Goal: Transaction & Acquisition: Purchase product/service

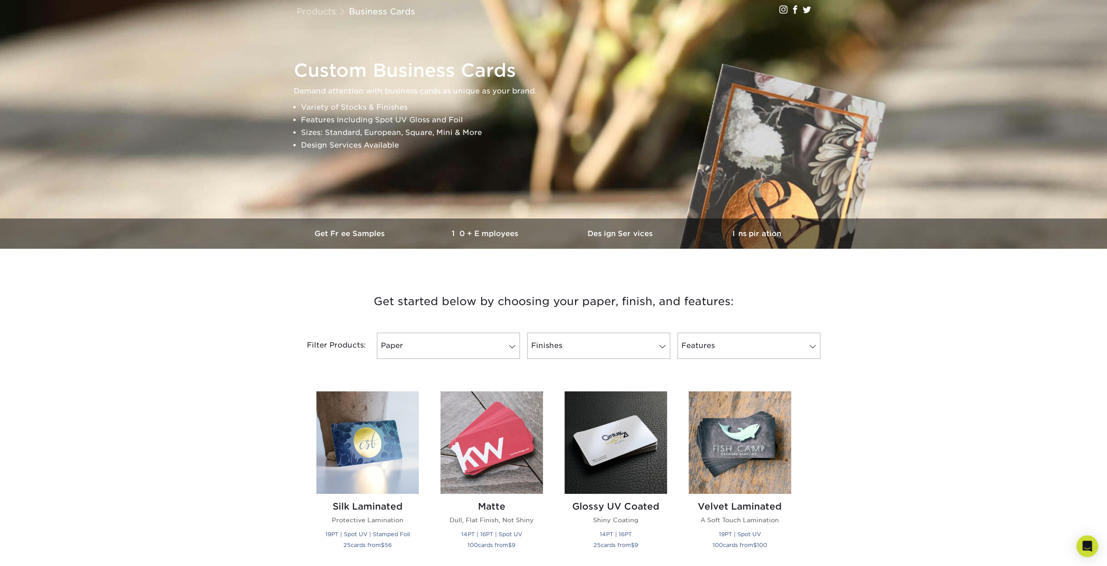
scroll to position [90, 0]
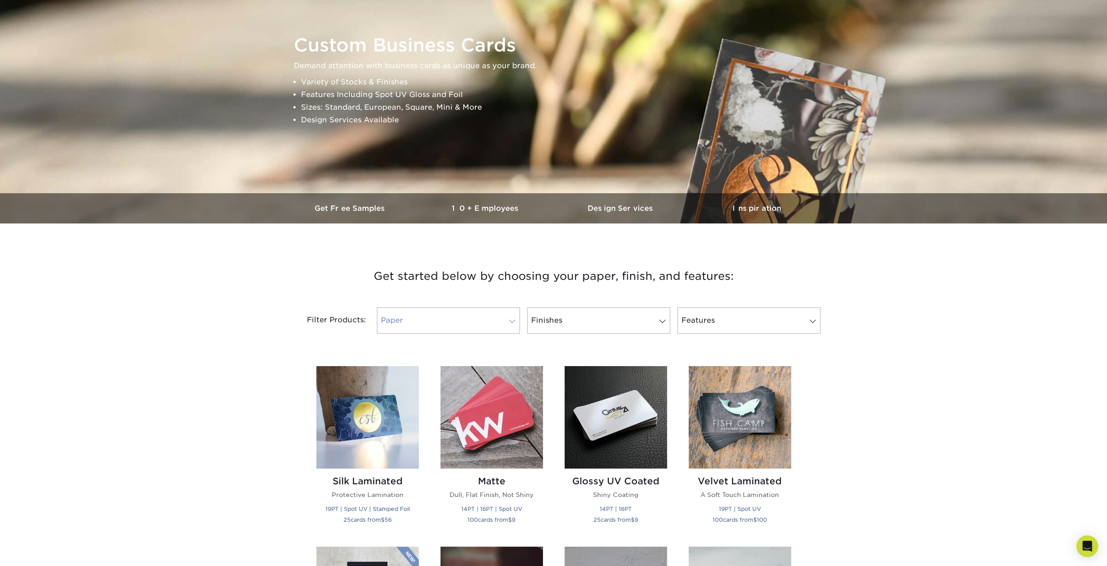
click at [513, 325] on link "Paper" at bounding box center [448, 320] width 143 height 26
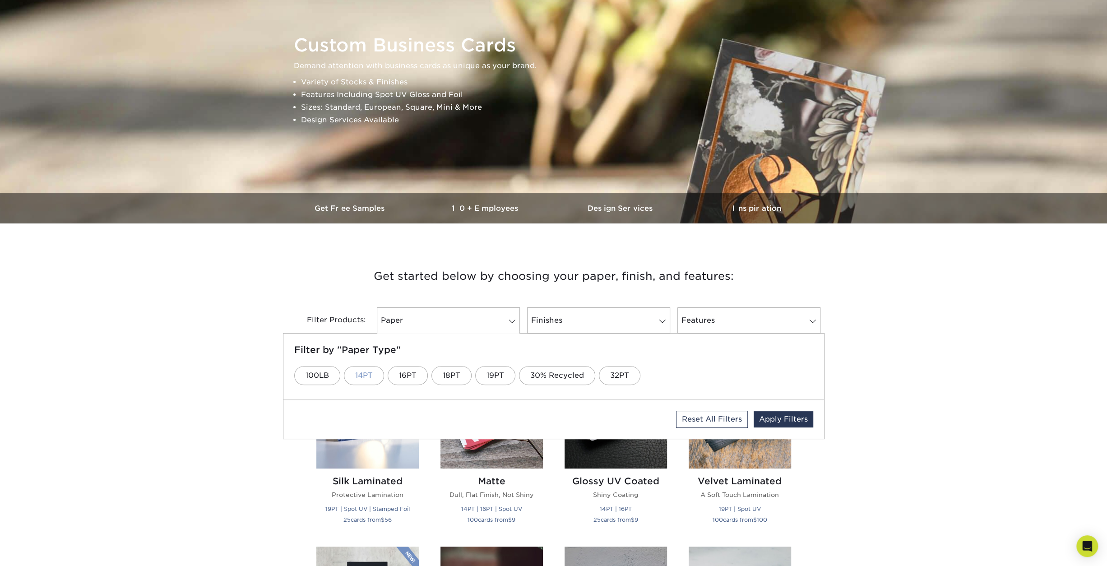
click at [366, 374] on link "14PT" at bounding box center [364, 375] width 40 height 19
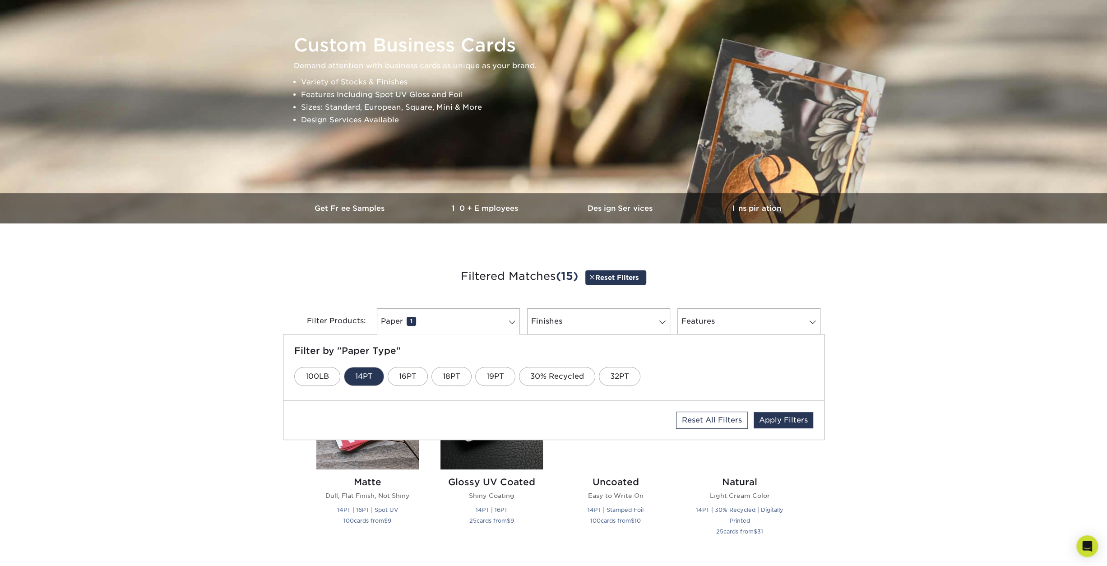
scroll to position [95, 0]
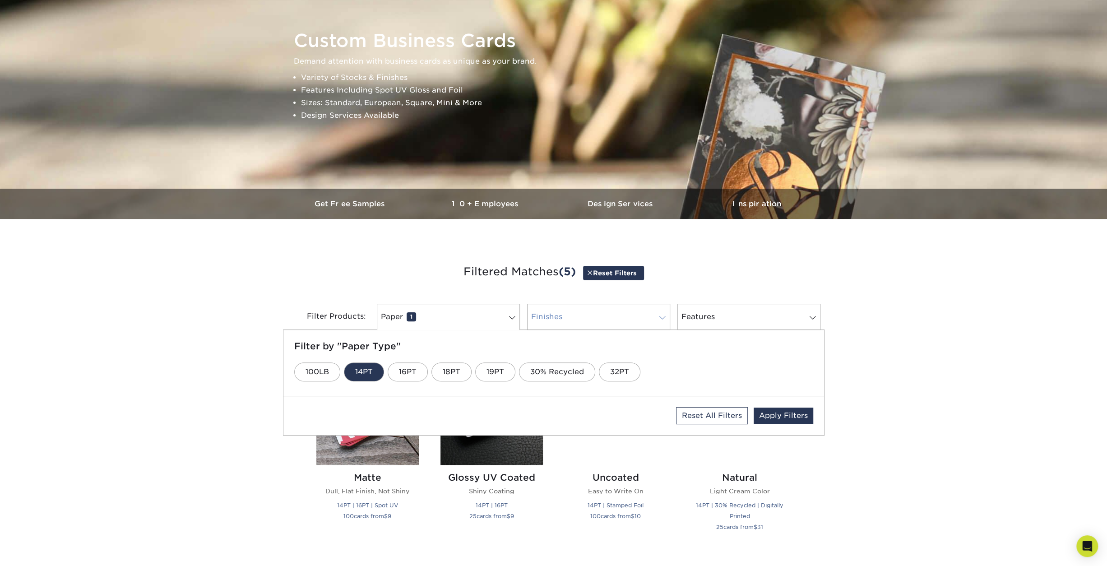
click at [597, 305] on link "Finishes 0" at bounding box center [598, 317] width 143 height 26
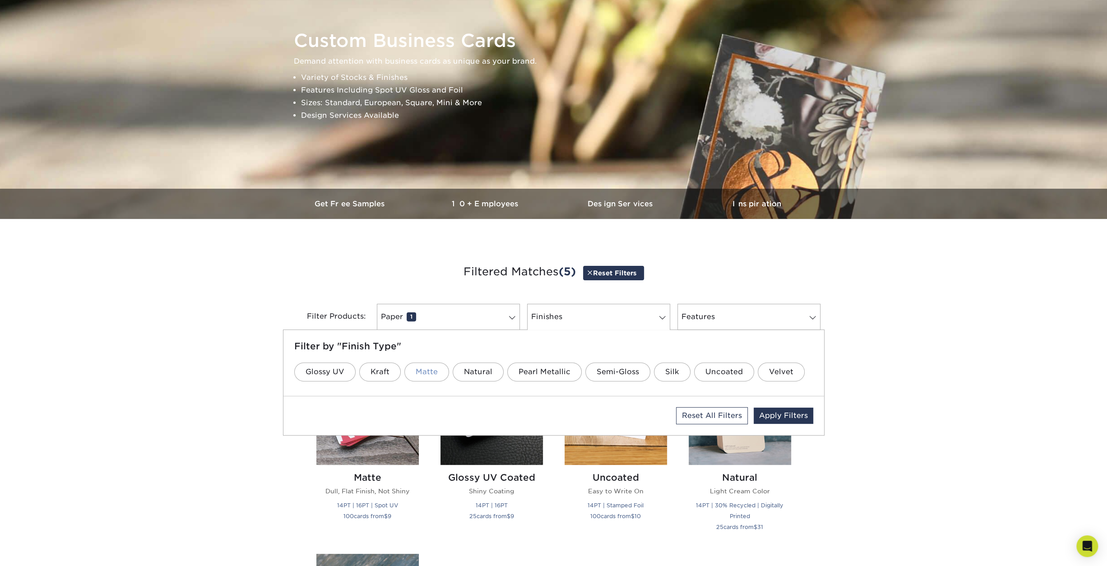
click at [422, 371] on link "Matte" at bounding box center [426, 371] width 45 height 19
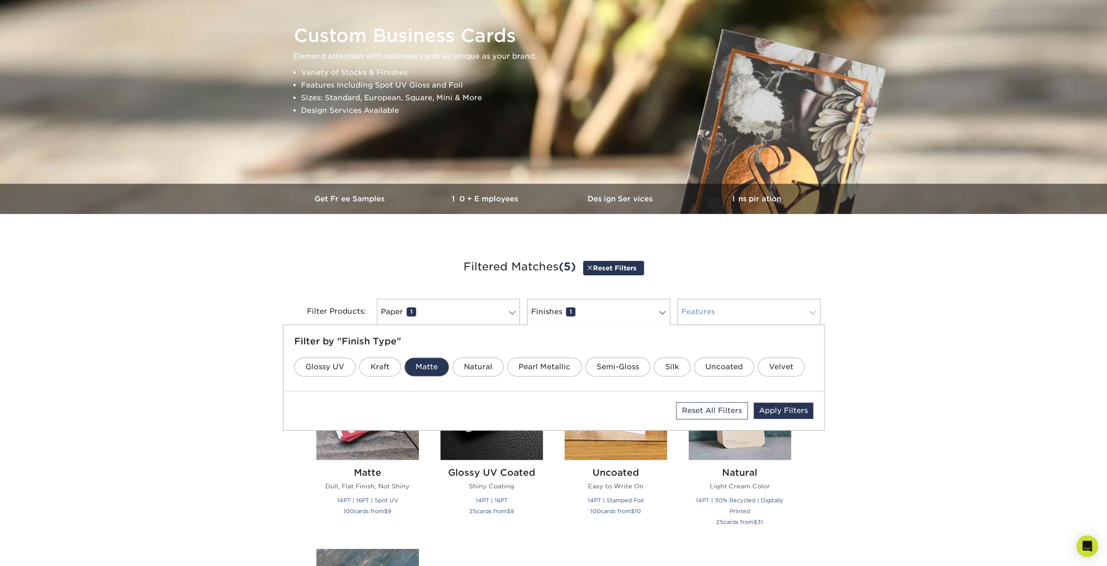
click at [718, 311] on link "Features 0" at bounding box center [748, 312] width 143 height 26
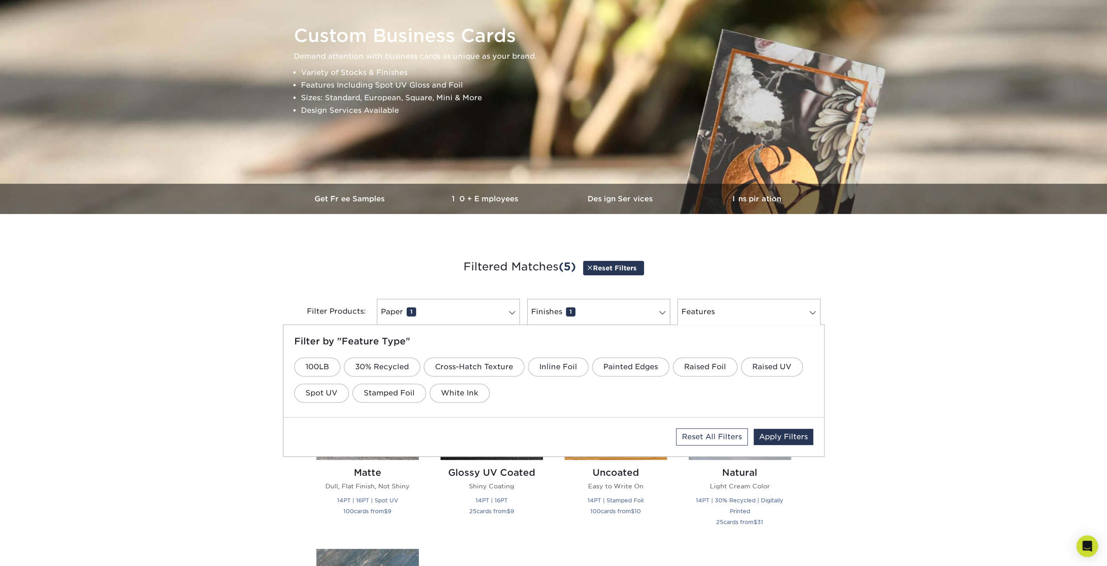
click at [858, 349] on div "Get started below by choosing your paper, finish, and features: Filtered Matche…" at bounding box center [553, 534] width 1107 height 597
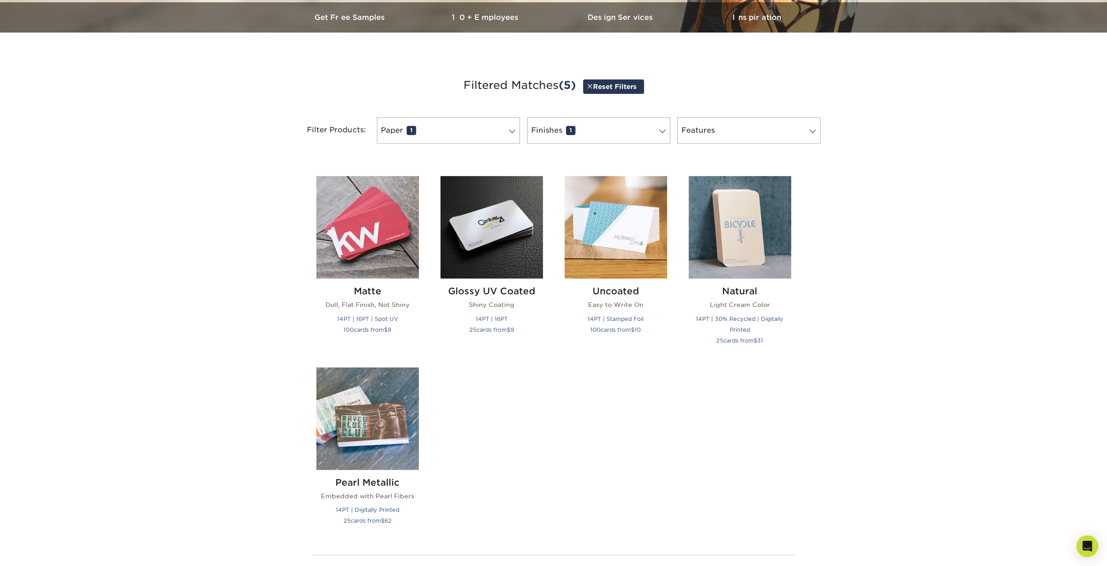
scroll to position [325, 0]
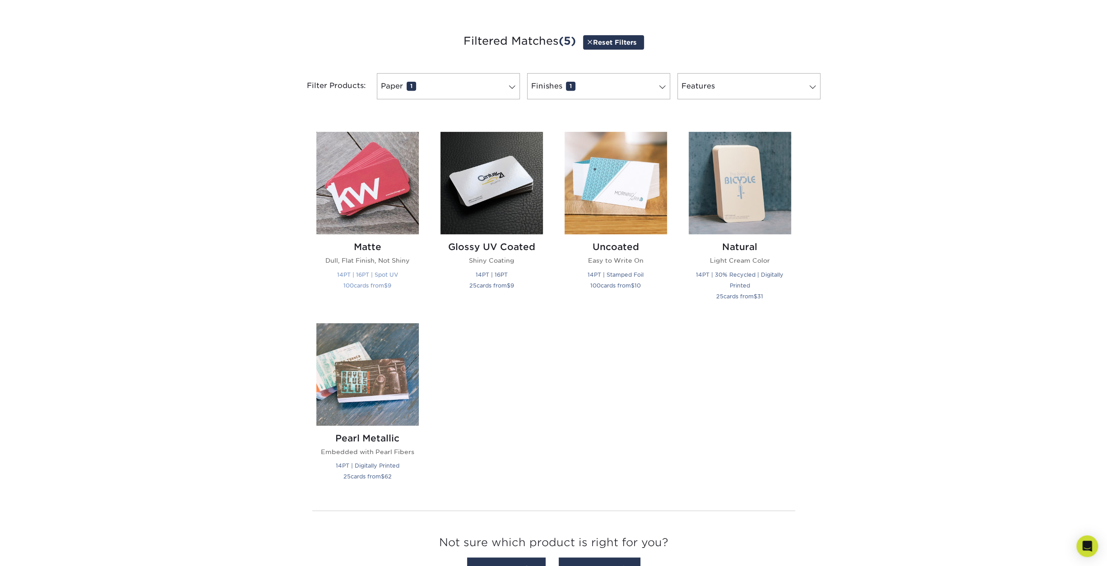
click at [361, 192] on img at bounding box center [367, 183] width 102 height 102
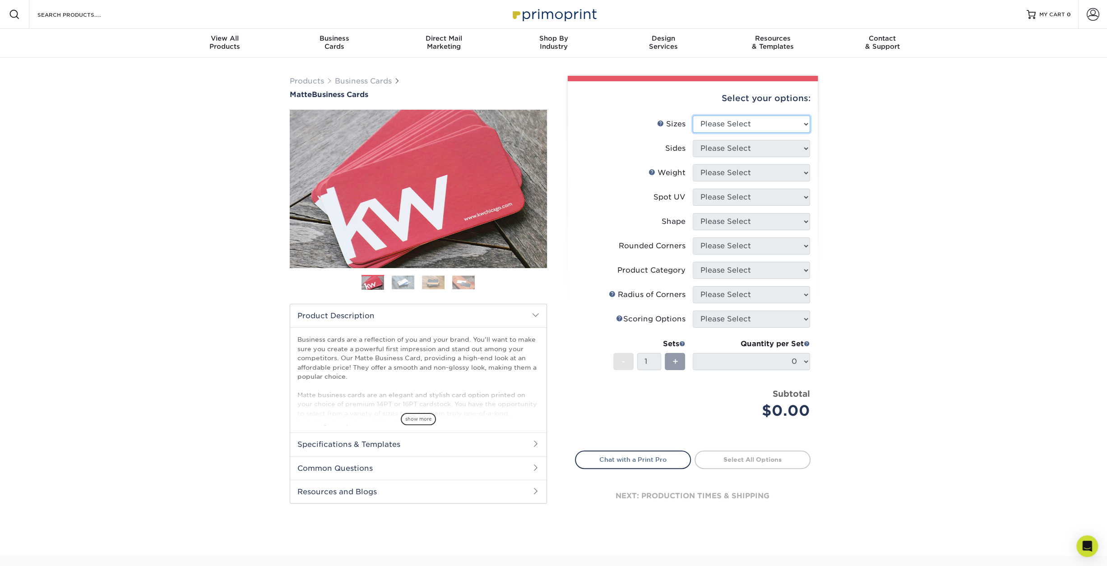
click at [754, 129] on select "Please Select 1.5" x 3.5" - Mini 1.75" x 3.5" - Mini 2" x 2" - Square 2" x 3" -…" at bounding box center [751, 124] width 117 height 17
select select "2.00x3.00"
click at [693, 116] on select "Please Select 1.5" x 3.5" - Mini 1.75" x 3.5" - Mini 2" x 2" - Square 2" x 3" -…" at bounding box center [751, 124] width 117 height 17
click at [750, 148] on select "Please Select Print Both Sides Print Front Only" at bounding box center [751, 148] width 117 height 17
select select "32d3c223-f82c-492b-b915-ba065a00862f"
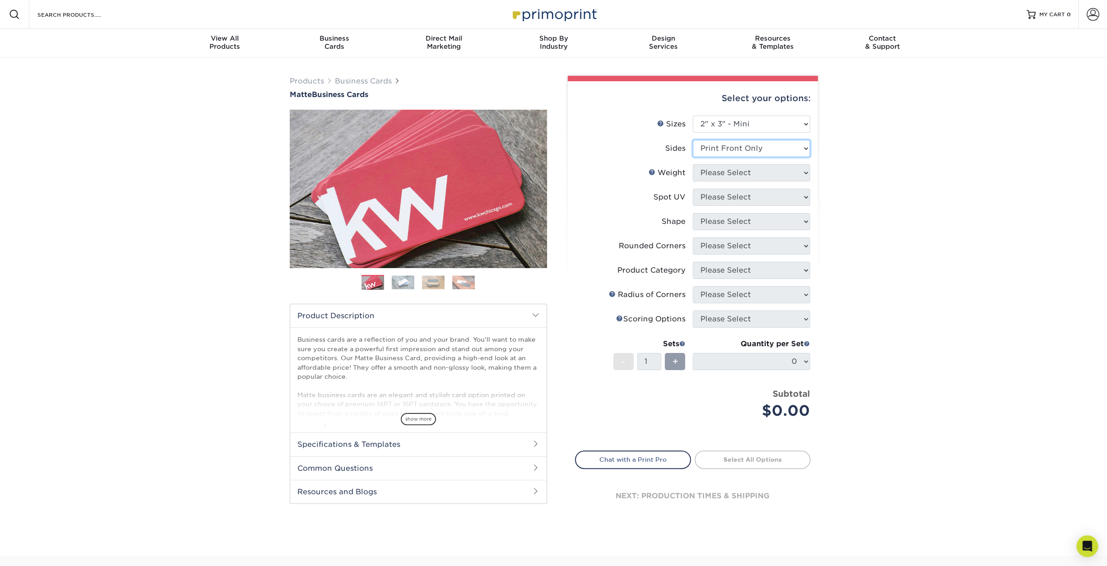
click at [693, 140] on select "Please Select Print Both Sides Print Front Only" at bounding box center [751, 148] width 117 height 17
click at [744, 169] on select "Please Select 14PT 16PT" at bounding box center [751, 172] width 117 height 17
select select "14PT"
click at [693, 164] on select "Please Select 14PT 16PT" at bounding box center [751, 172] width 117 height 17
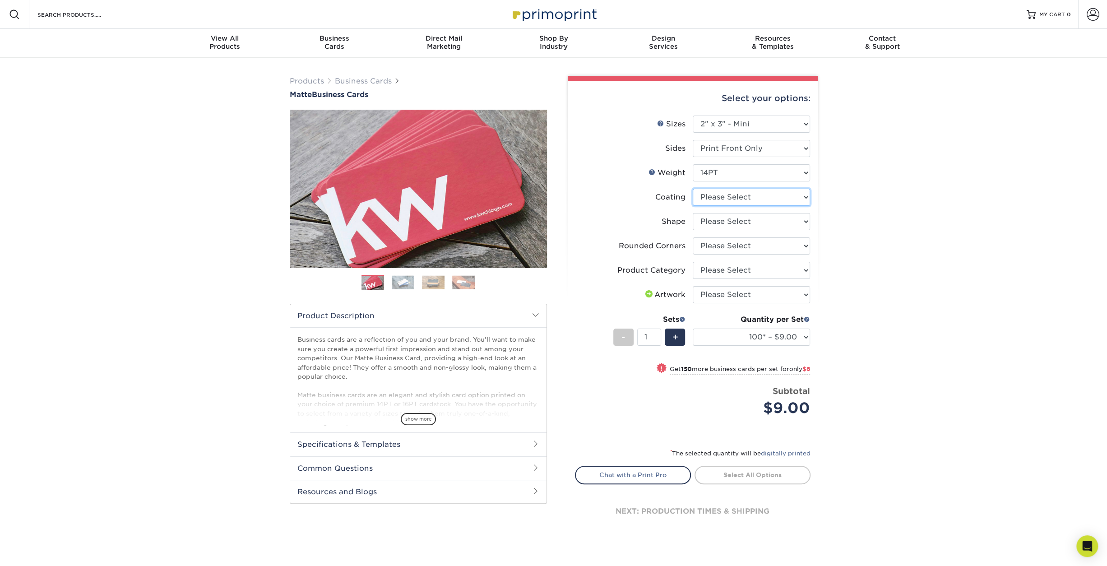
click at [741, 197] on select at bounding box center [751, 197] width 117 height 17
select select "121bb7b5-3b4d-429f-bd8d-bbf80e953313"
click at [693, 189] on select at bounding box center [751, 197] width 117 height 17
select select "-1"
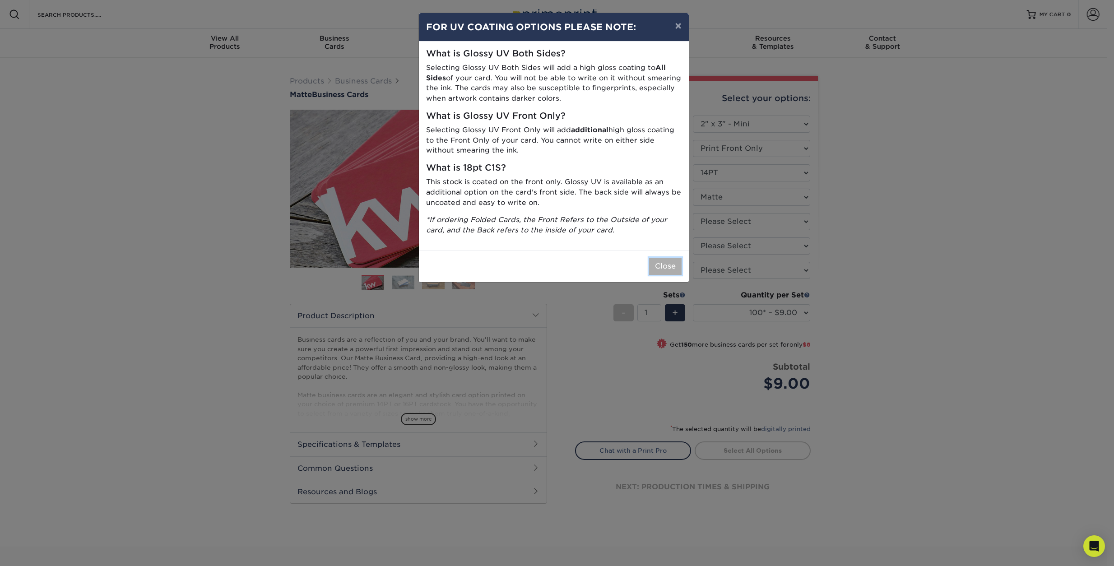
click at [666, 261] on button "Close" at bounding box center [665, 266] width 32 height 17
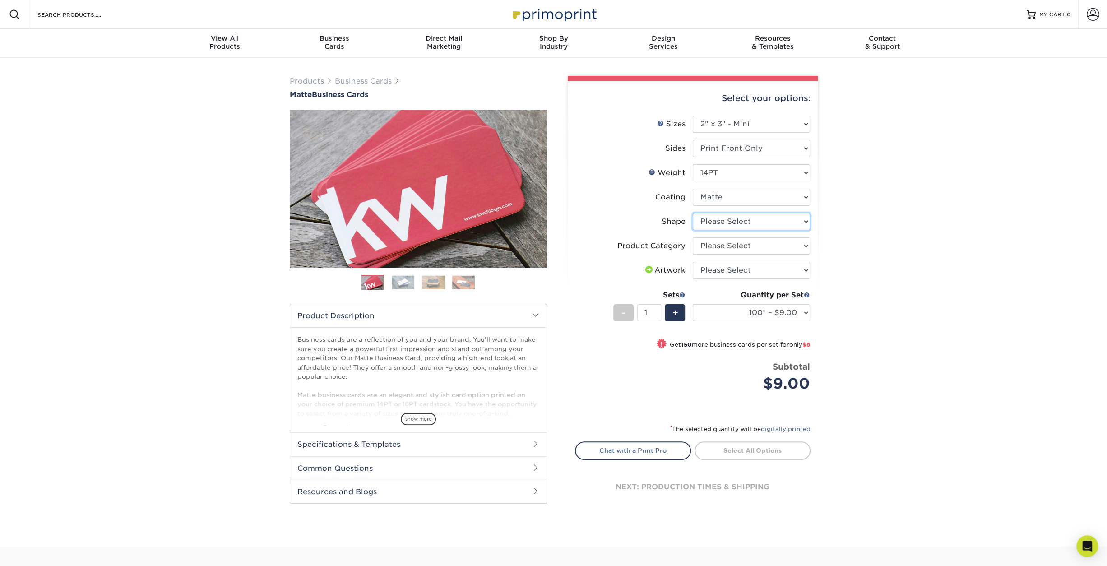
click at [721, 221] on select "Please Select Standard" at bounding box center [751, 221] width 117 height 17
select select "standard"
click at [693, 213] on select "Please Select Standard" at bounding box center [751, 221] width 117 height 17
select select "-1"
click at [734, 246] on select "Please Select Business Cards" at bounding box center [751, 245] width 117 height 17
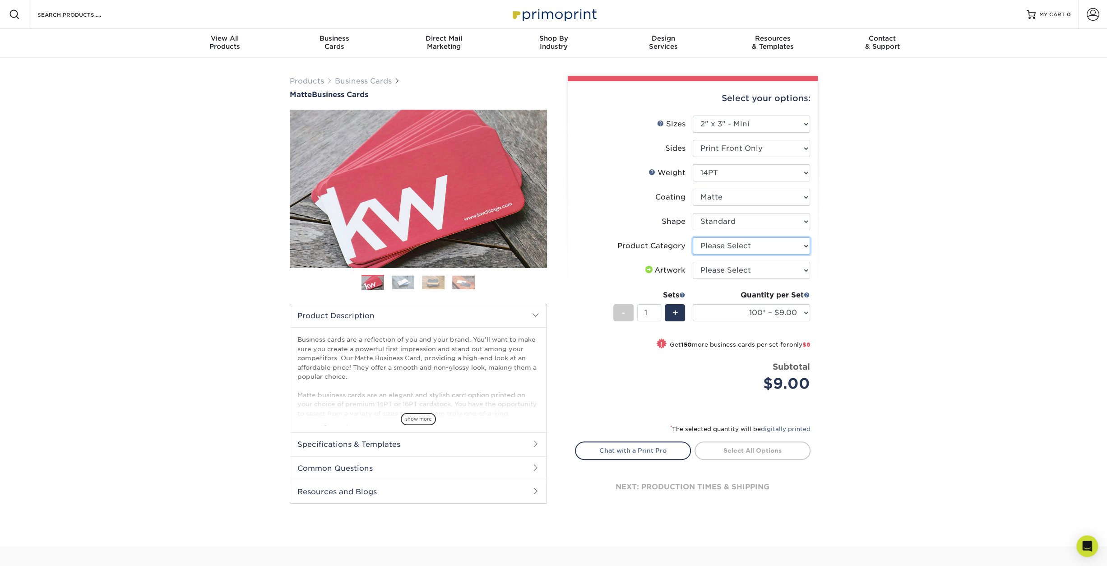
select select "3b5148f1-0588-4f88-a218-97bcfdce65c1"
click at [693, 237] on select "Please Select Business Cards" at bounding box center [751, 245] width 117 height 17
click at [732, 270] on select "Please Select I will upload files I need a design - $100" at bounding box center [751, 270] width 117 height 17
select select "upload"
click at [693, 262] on select "Please Select I will upload files I need a design - $100" at bounding box center [751, 270] width 117 height 17
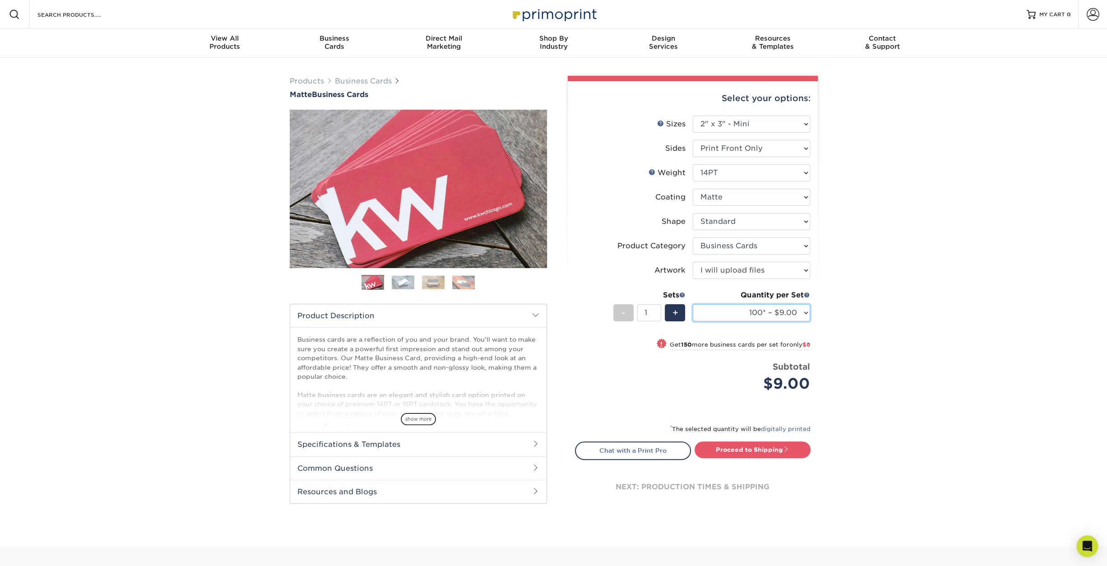
click at [720, 315] on select "100* – $9.00 250* – $17.00 500 – $33.00 1000 – $47.00 2500 – $97.00 5000 – $143…" at bounding box center [751, 312] width 117 height 17
select select "1000 – $47.00"
click at [693, 304] on select "100* – $9.00 250* – $17.00 500 – $33.00 1000 – $47.00 2500 – $97.00 5000 – $143…" at bounding box center [751, 312] width 117 height 17
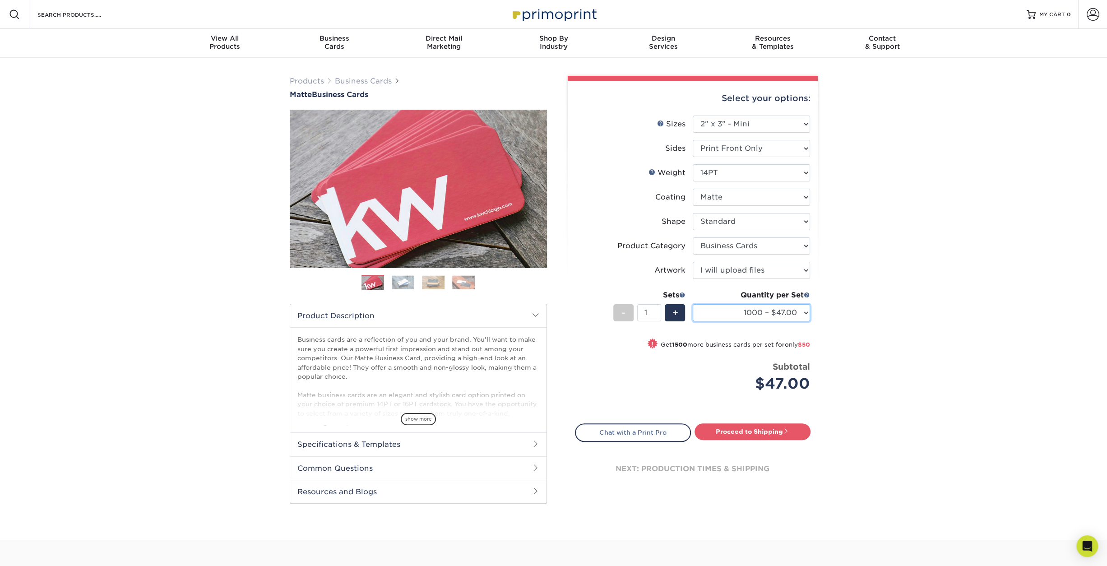
click at [730, 311] on select "100* – $9.00 250* – $17.00 500 – $33.00 1000 – $47.00 2500 – $97.00 5000 – $143…" at bounding box center [751, 312] width 117 height 17
click at [655, 374] on div "Price per set $47.00" at bounding box center [633, 378] width 117 height 34
click at [407, 285] on img at bounding box center [403, 282] width 23 height 14
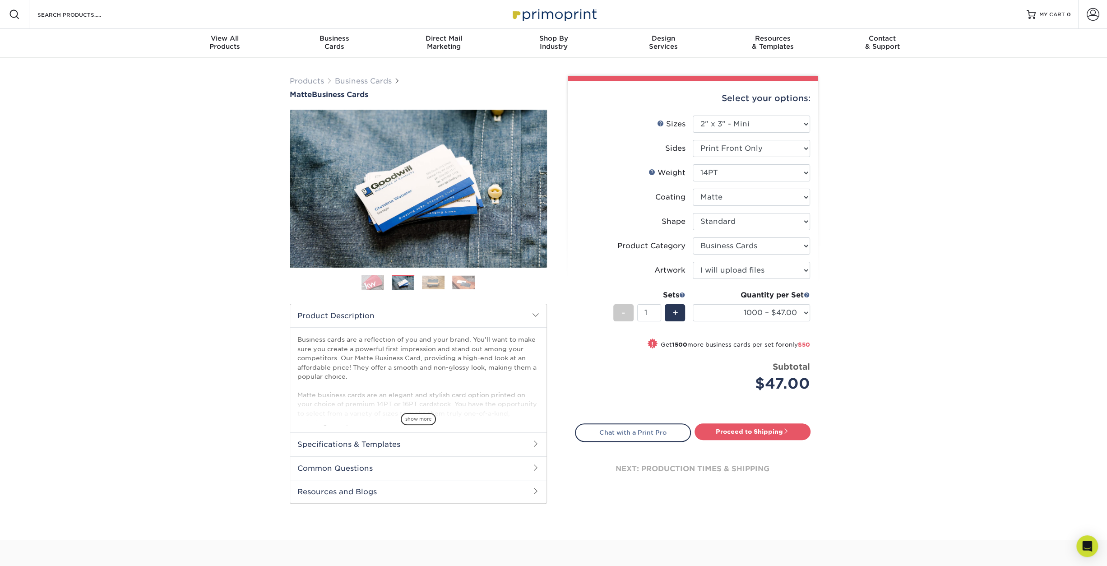
click at [427, 285] on img at bounding box center [433, 282] width 23 height 14
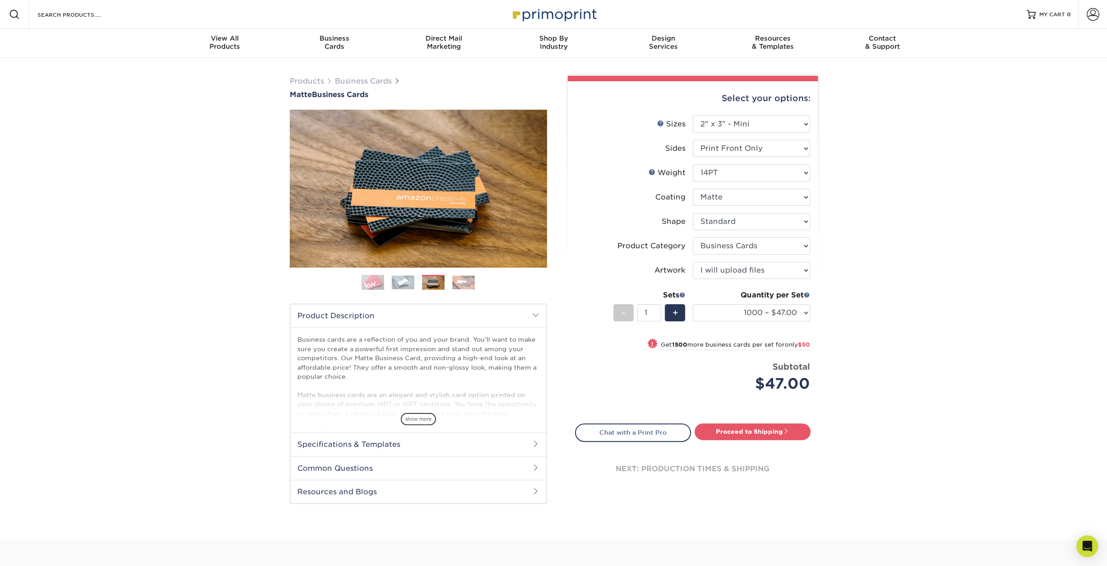
click at [467, 285] on img at bounding box center [463, 282] width 23 height 14
